Goal: Check status: Check status

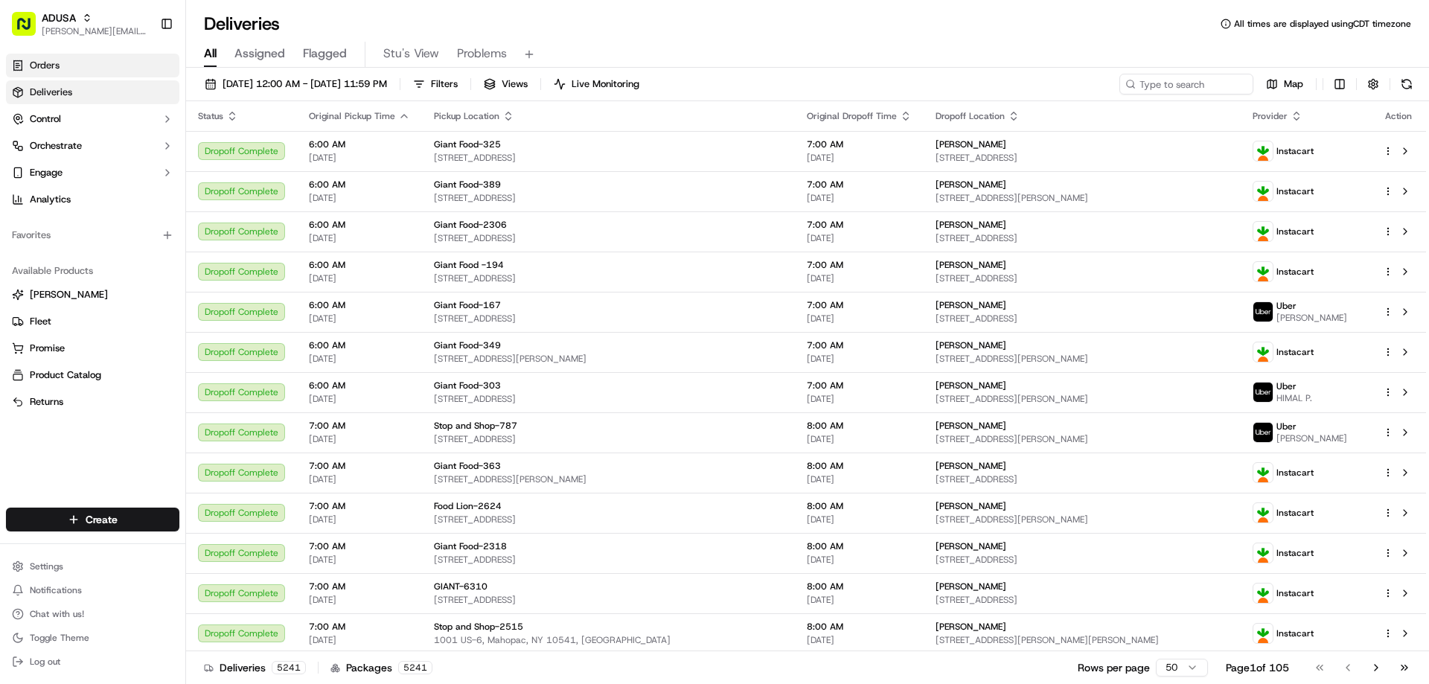
click at [41, 60] on span "Orders" at bounding box center [45, 65] width 30 height 13
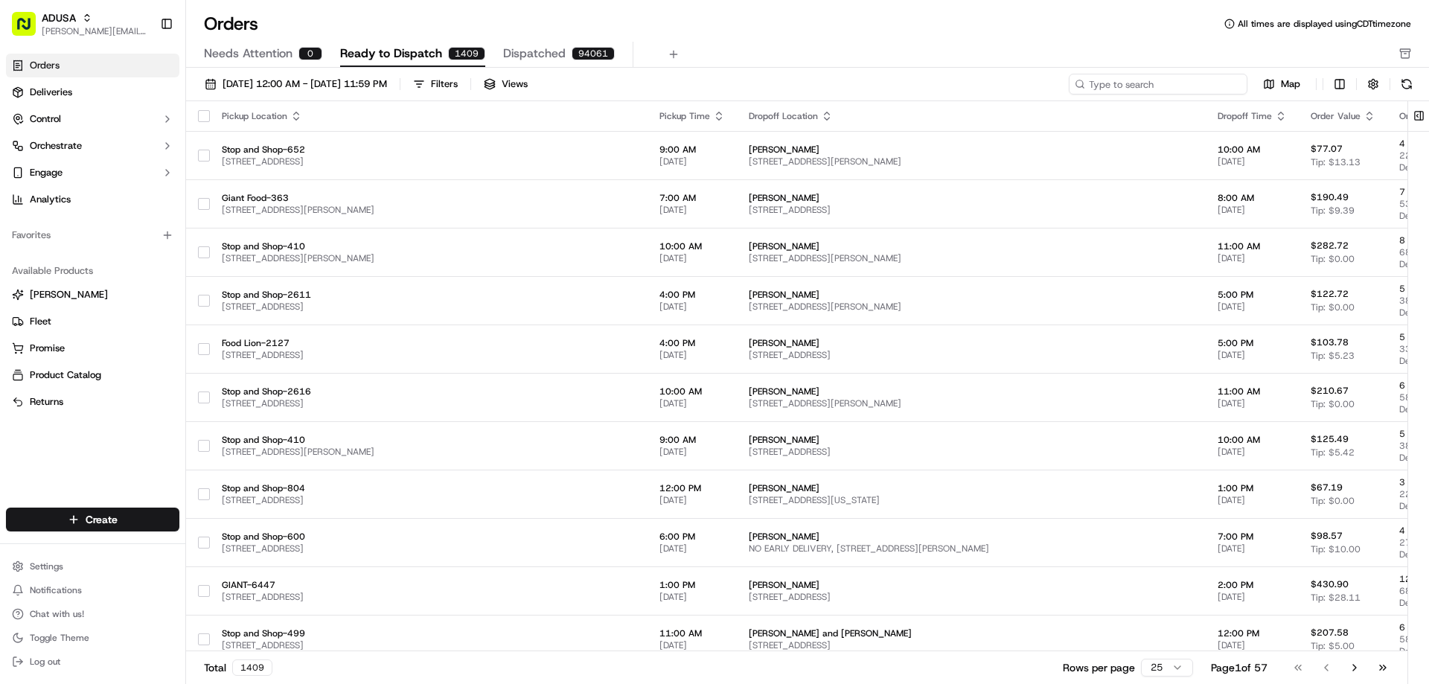
click at [1158, 81] on input at bounding box center [1158, 84] width 179 height 21
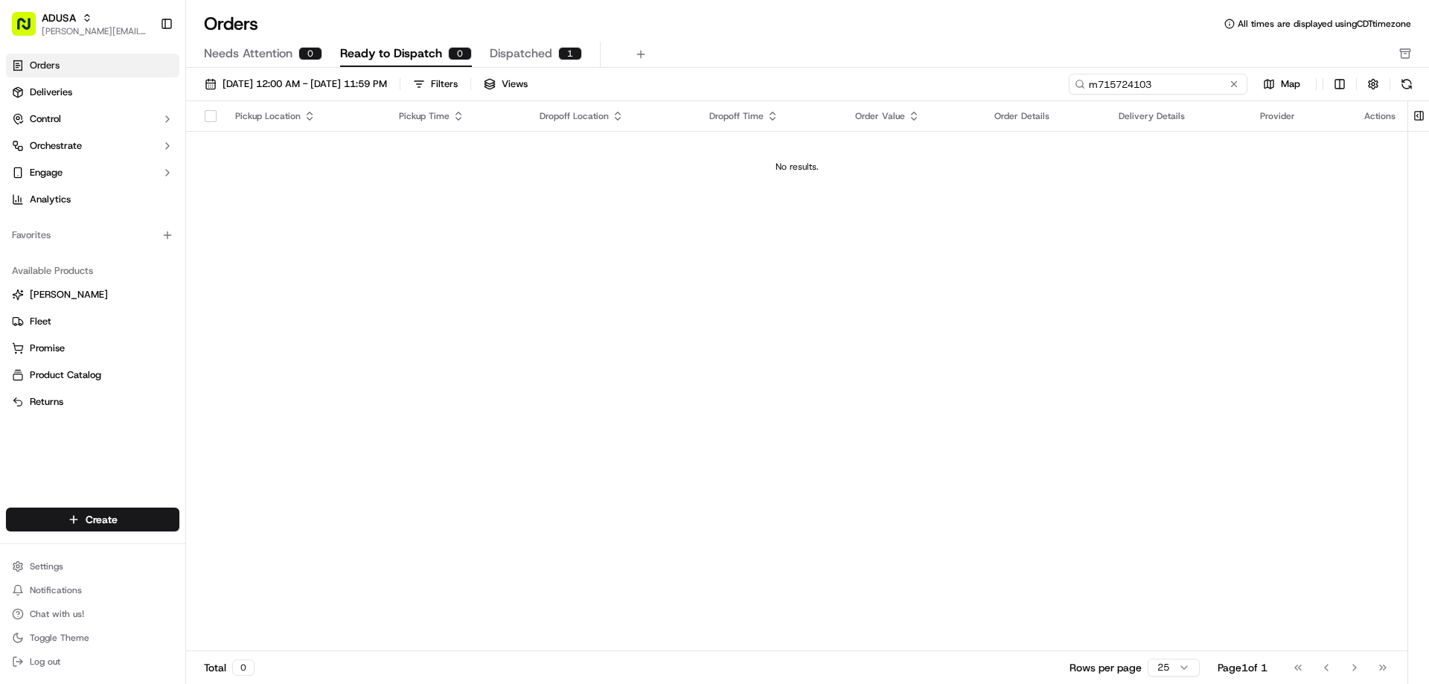
type input "m715724103"
click at [528, 52] on span "Dispatched" at bounding box center [521, 54] width 63 height 18
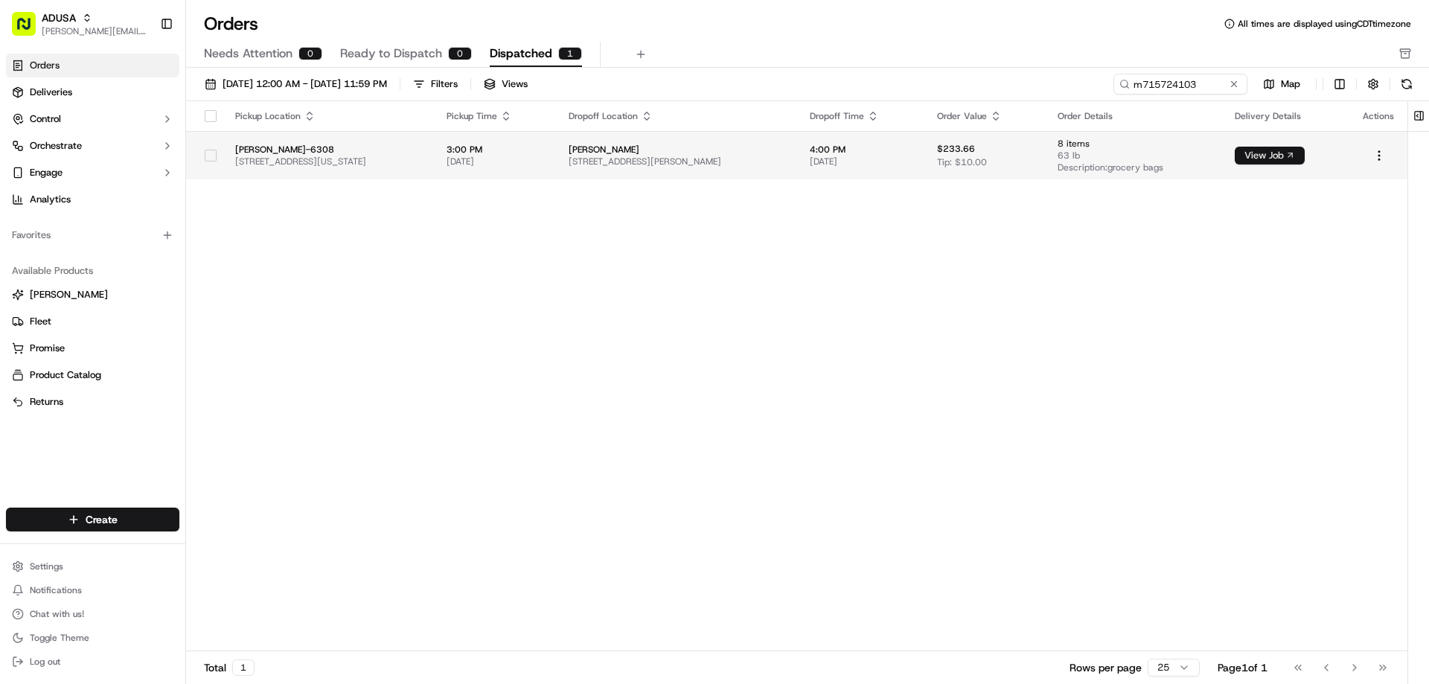
click at [1277, 153] on button "View Job" at bounding box center [1270, 156] width 70 height 18
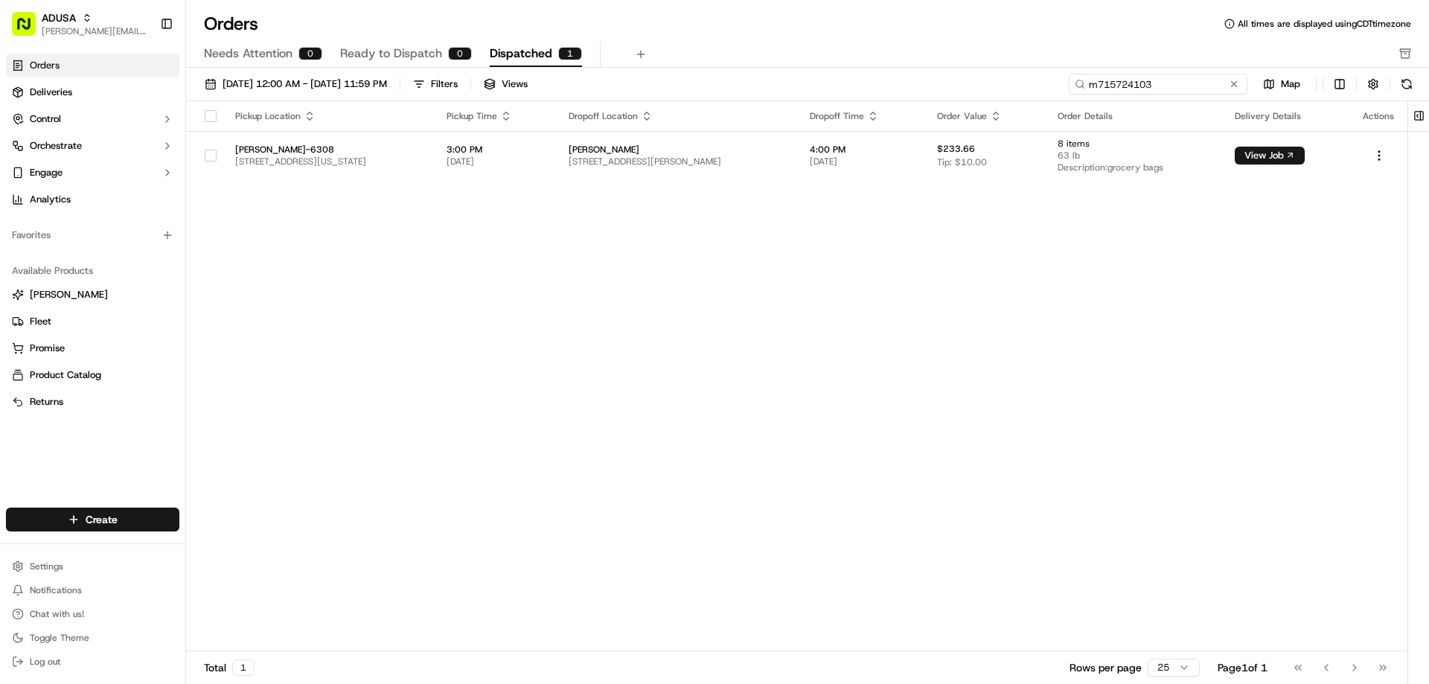
drag, startPoint x: 1206, startPoint y: 81, endPoint x: 1051, endPoint y: 75, distance: 155.0
click at [1051, 75] on div "09/01/2025 12:00 AM - 09/30/2025 11:59 PM Filters Views m715724103 Map" at bounding box center [807, 88] width 1243 height 28
click at [102, 97] on link "Deliveries" at bounding box center [92, 92] width 173 height 24
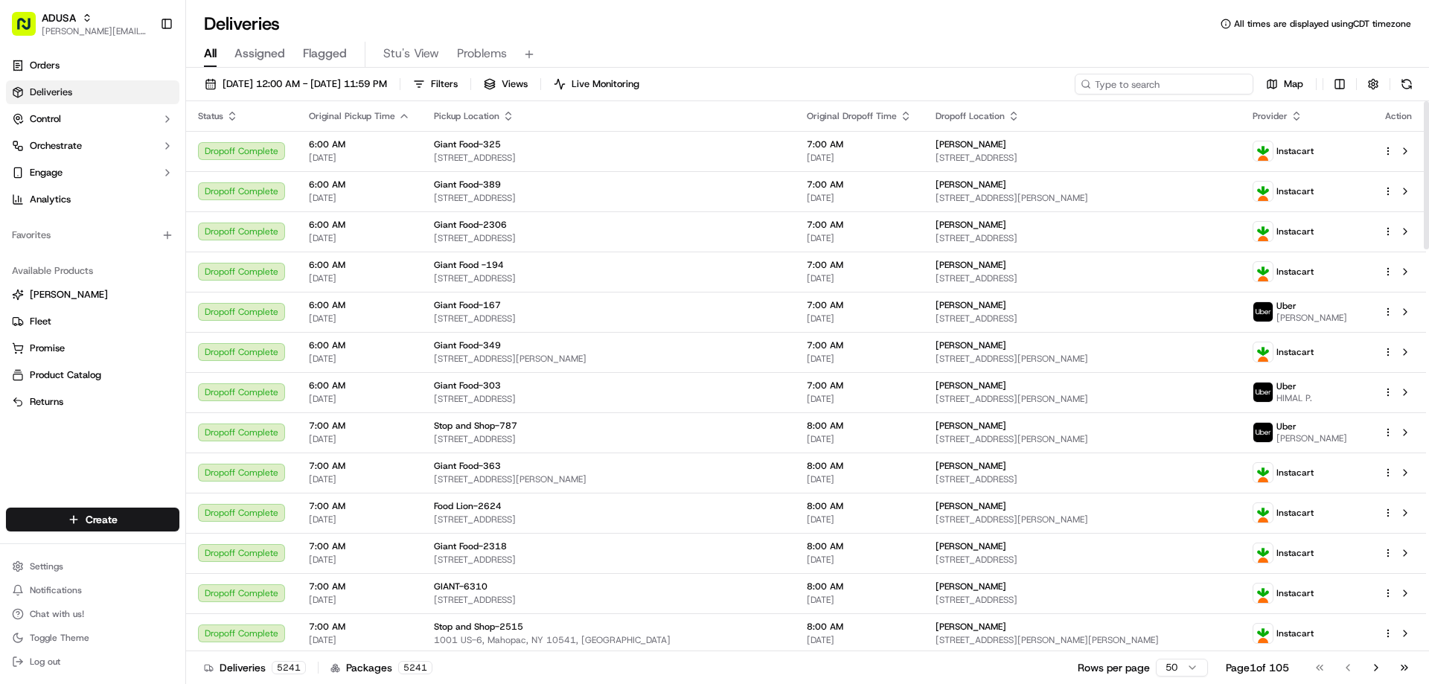
click at [1148, 81] on input at bounding box center [1164, 84] width 179 height 21
paste input "m715724103"
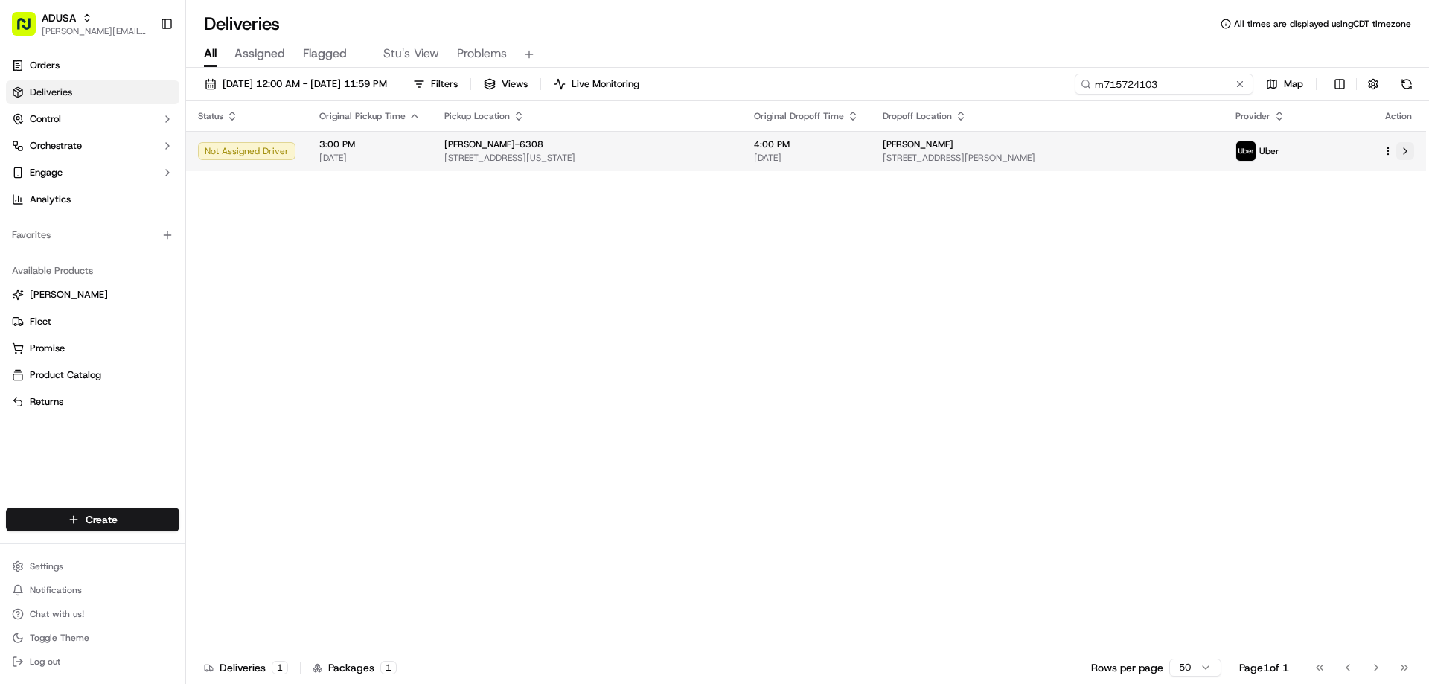
type input "m715724103"
click at [1405, 150] on button at bounding box center [1406, 151] width 18 height 18
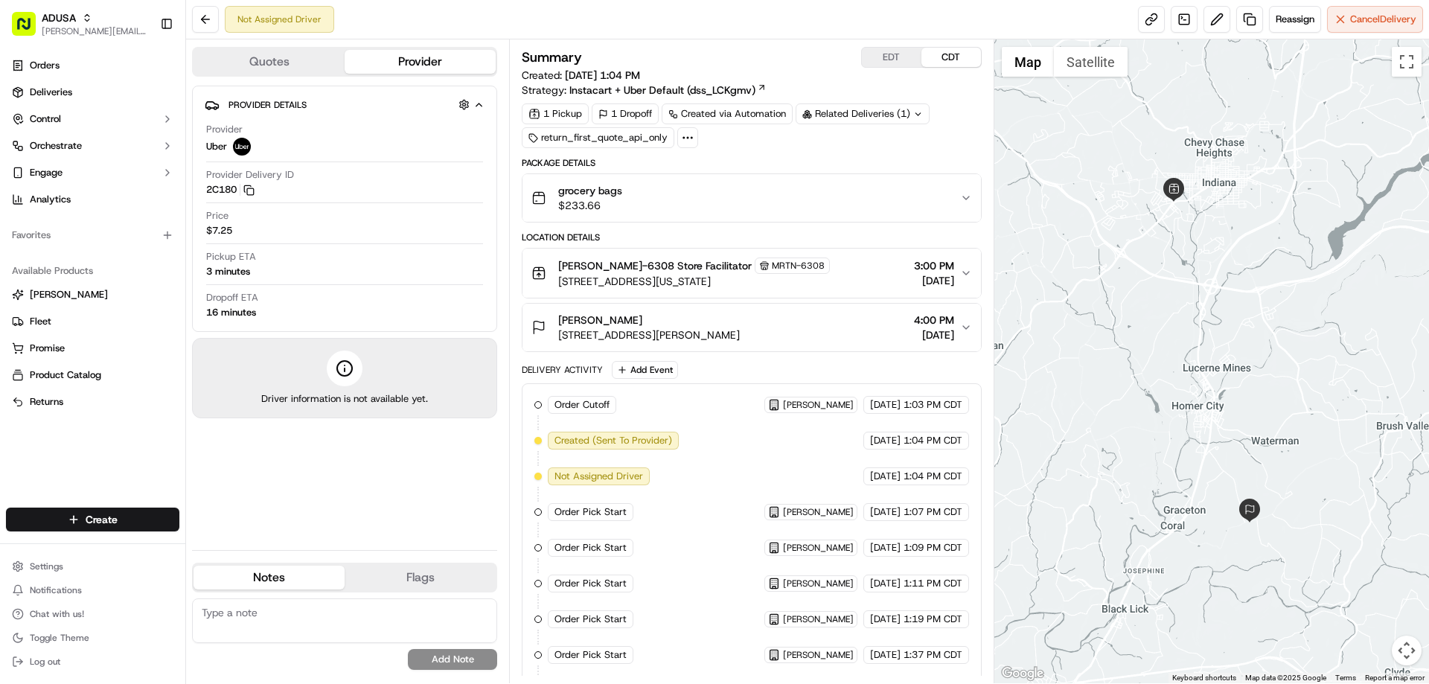
scroll to position [36, 0]
